Goal: Information Seeking & Learning: Learn about a topic

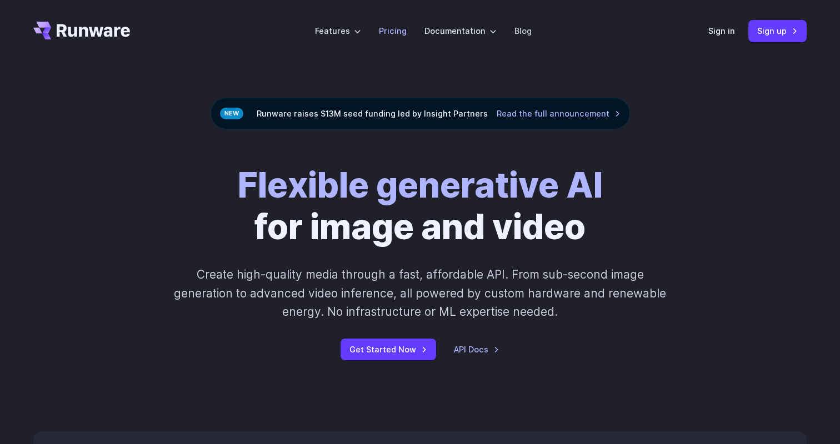
click at [390, 28] on link "Pricing" at bounding box center [393, 30] width 28 height 13
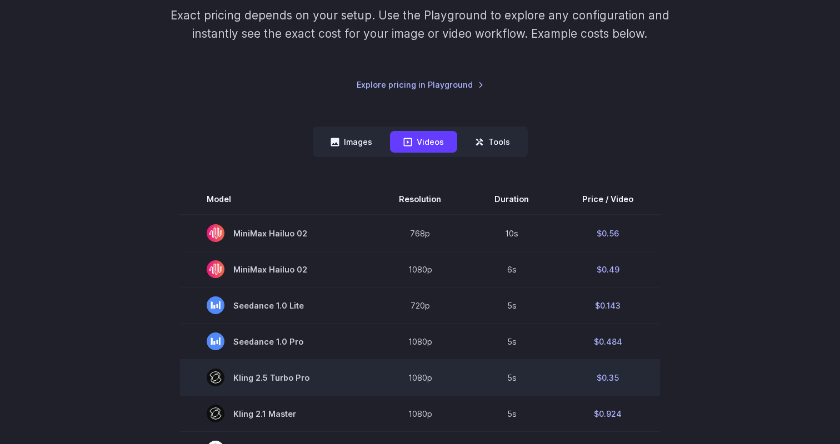
scroll to position [175, 0]
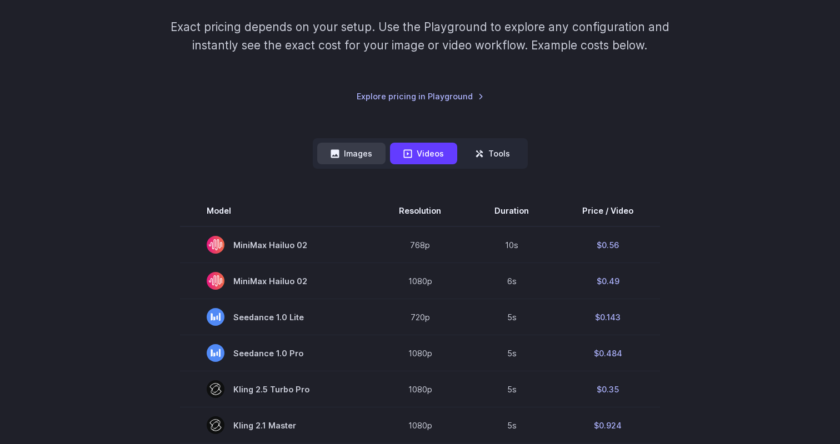
click at [350, 153] on button "Images" at bounding box center [351, 154] width 68 height 22
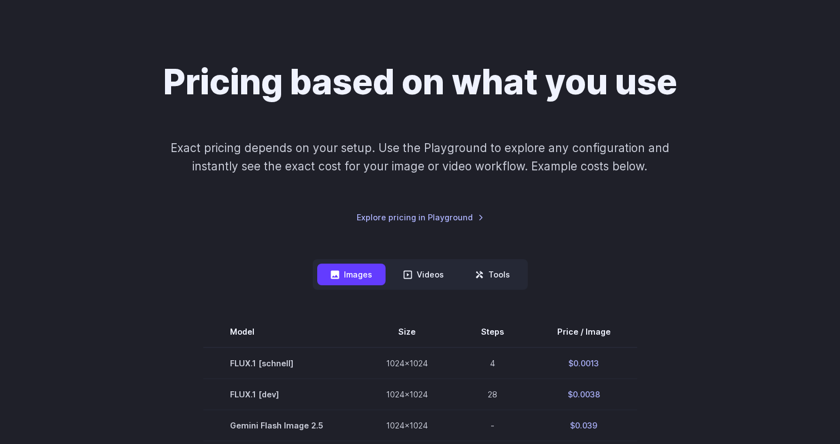
scroll to position [0, 0]
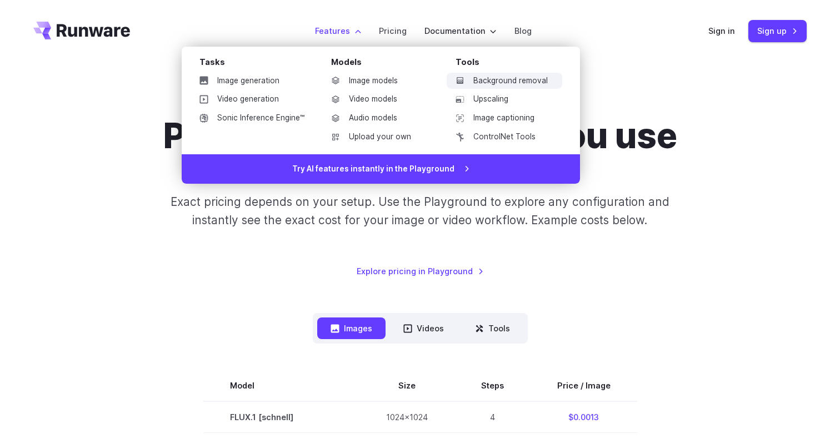
click at [490, 83] on link "Background removal" at bounding box center [504, 81] width 116 height 17
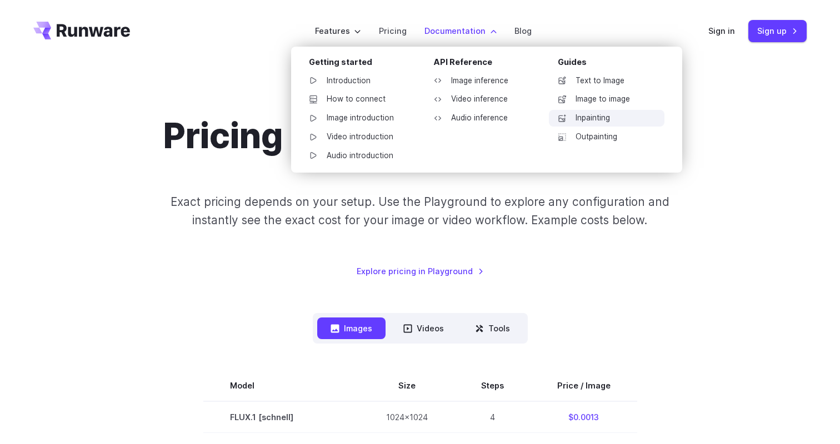
click at [579, 120] on link "Inpainting" at bounding box center [607, 118] width 116 height 17
